Goal: Task Accomplishment & Management: Use online tool/utility

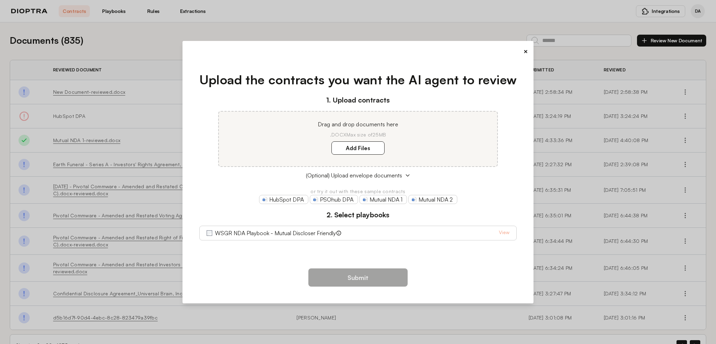
click at [525, 51] on button "×" at bounding box center [525, 51] width 5 height 10
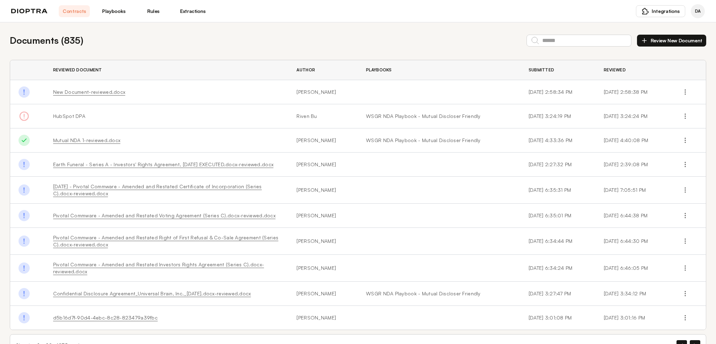
click at [701, 12] on div "DA" at bounding box center [698, 11] width 14 height 14
click at [168, 186] on link "[DATE] - Pivotal Commware - Amended and Restated Certificate of Incorporation (…" at bounding box center [157, 189] width 209 height 13
click at [655, 39] on button "Review New Document" at bounding box center [671, 41] width 69 height 12
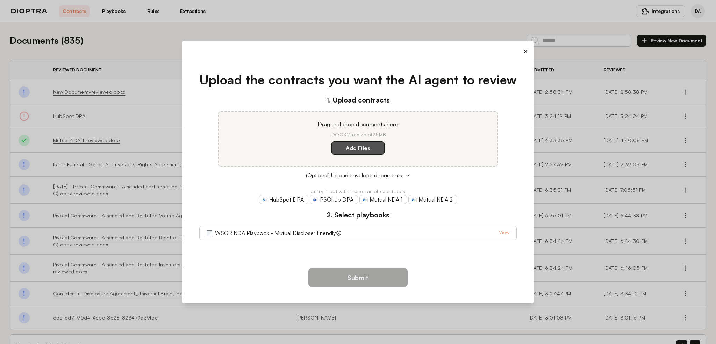
click at [361, 146] on label "Add Files" at bounding box center [357, 147] width 53 height 13
click at [0, 0] on here "Add Files" at bounding box center [0, 0] width 0 height 0
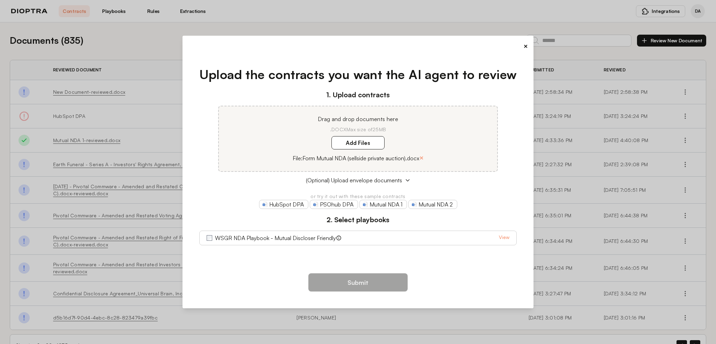
click at [500, 237] on link "View" at bounding box center [504, 237] width 10 height 8
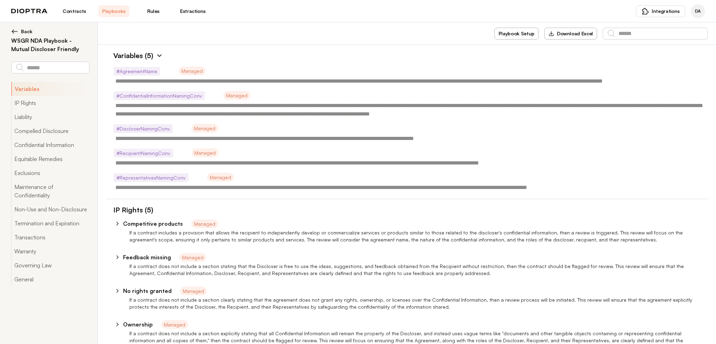
click at [21, 33] on span "Back" at bounding box center [27, 31] width 12 height 7
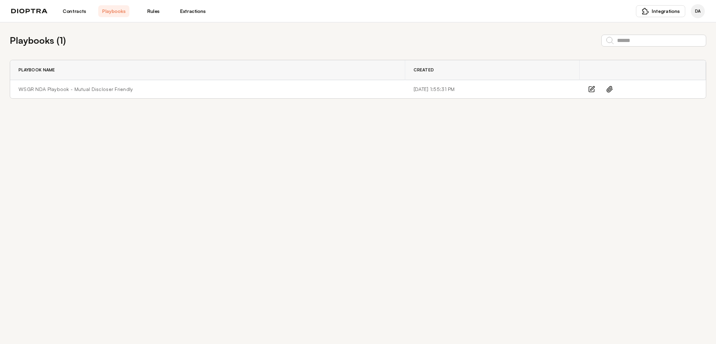
click at [41, 10] on img at bounding box center [29, 11] width 36 height 5
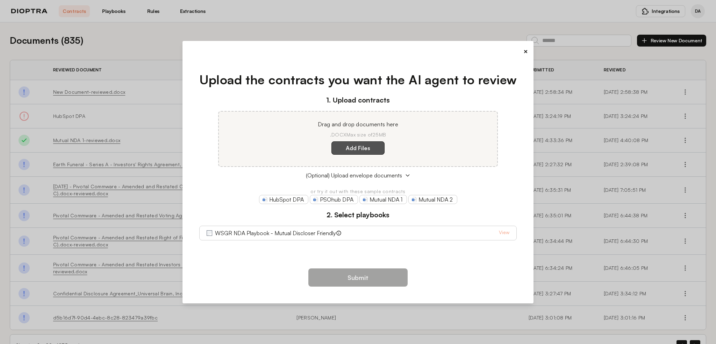
click at [370, 150] on label "Add Files" at bounding box center [357, 147] width 53 height 13
click at [0, 0] on here "Add Files" at bounding box center [0, 0] width 0 height 0
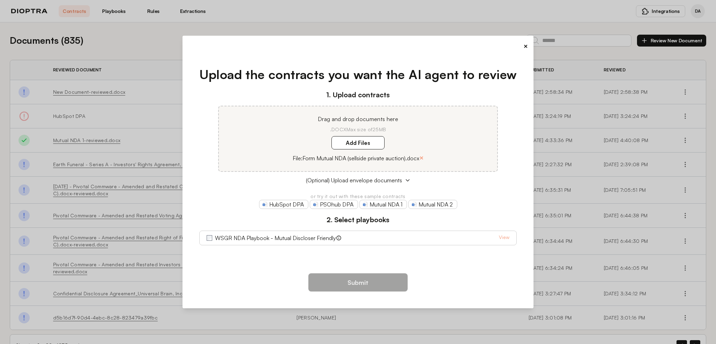
click at [210, 235] on span "WSGR NDA Playbook - Mutual Discloser Friendly" at bounding box center [274, 237] width 135 height 8
click at [375, 285] on button "Submit" at bounding box center [357, 282] width 99 height 18
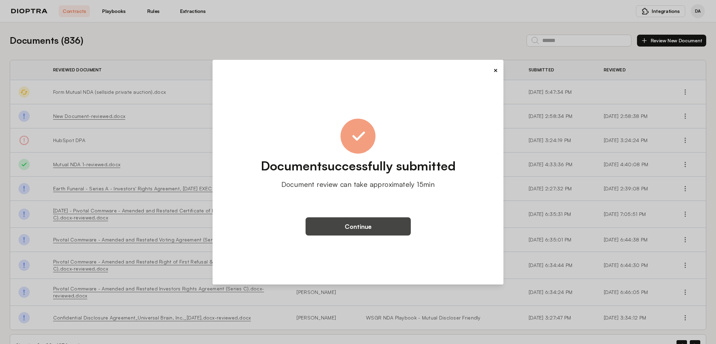
click at [376, 223] on button "Continue" at bounding box center [357, 226] width 105 height 18
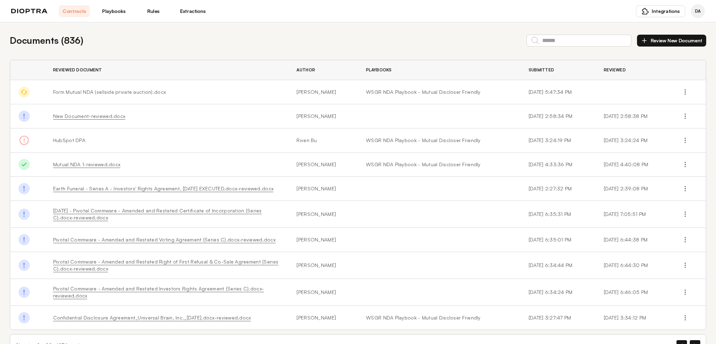
click at [121, 11] on link "Playbooks" at bounding box center [113, 11] width 31 height 12
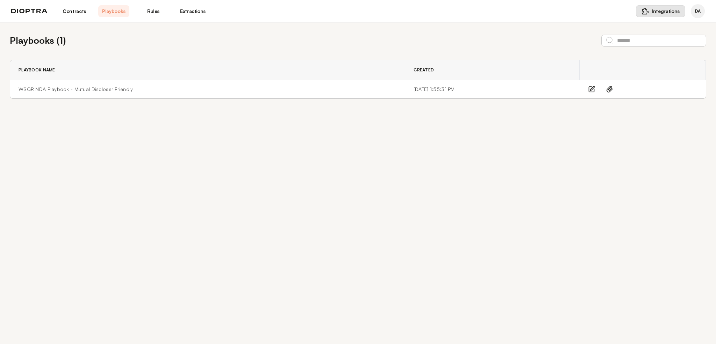
click at [648, 13] on img at bounding box center [645, 11] width 7 height 7
click at [634, 124] on div "Playbooks ( 1 ) Playbook Name Created WSGR NDA Playbook - Mutual Discloser Frie…" at bounding box center [358, 182] width 716 height 321
